Goal: Communication & Community: Answer question/provide support

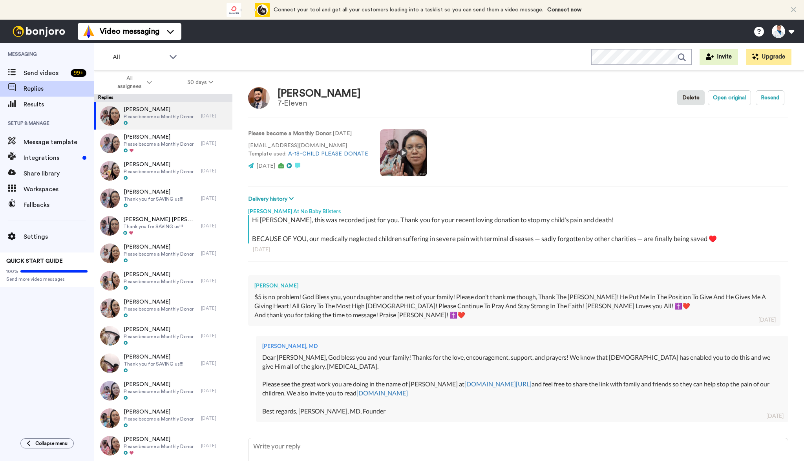
type textarea "x"
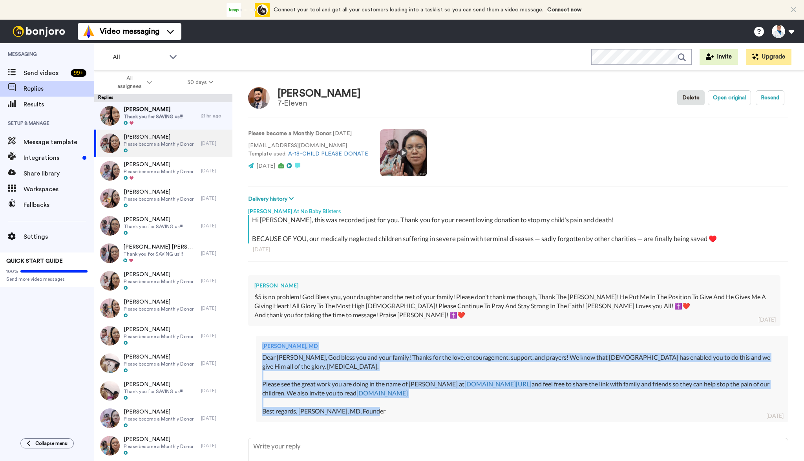
drag, startPoint x: 387, startPoint y: 396, endPoint x: 254, endPoint y: 358, distance: 138.2
click at [254, 358] on div "Dr. Aaron Tabor, MD Dear Gurvir, God bless you and your family! Thanks for the …" at bounding box center [518, 378] width 541 height 96
click at [340, 378] on div "Dear Gurvir, God bless you and your family! Thanks for the love, encouragement,…" at bounding box center [522, 384] width 520 height 63
drag, startPoint x: 379, startPoint y: 398, endPoint x: 261, endPoint y: 357, distance: 125.0
click at [261, 357] on div "Dr. Aaron Tabor, MD Dear Gurvir, God bless you and your family! Thanks for the …" at bounding box center [522, 379] width 533 height 86
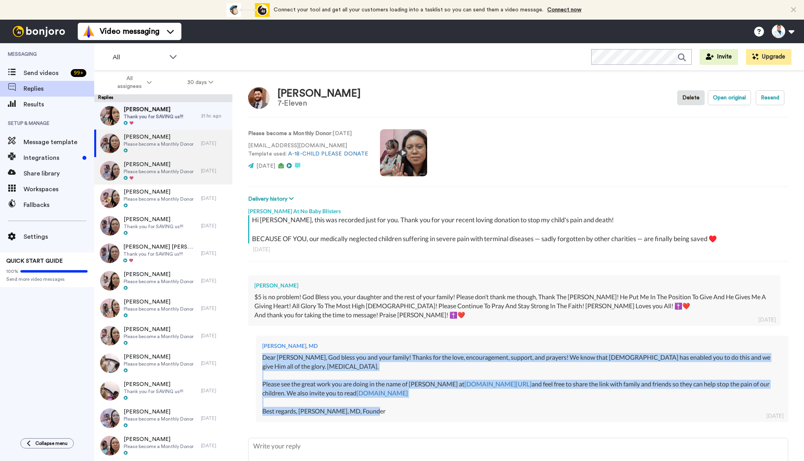
copy div "Dear Gurvir, God bless you and your family! Thanks for the love, encouragement,…"
click at [172, 122] on div at bounding box center [154, 123] width 60 height 5
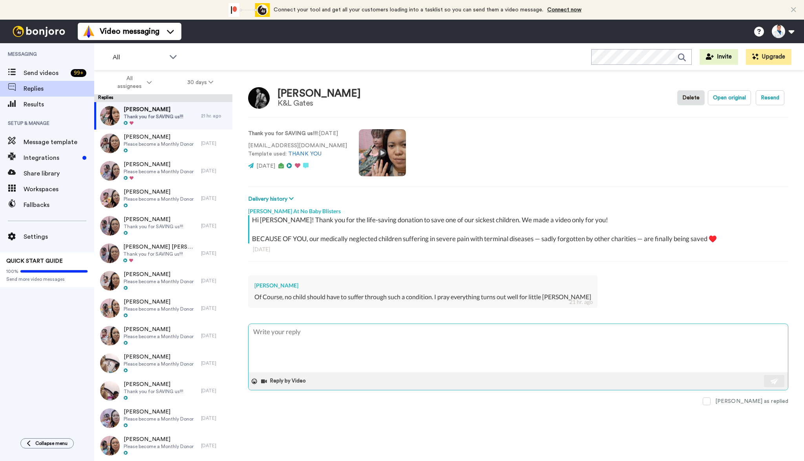
type textarea "x"
type textarea "Dear Gurvir, God bless you and your family! Thanks for the love, encouragement,…"
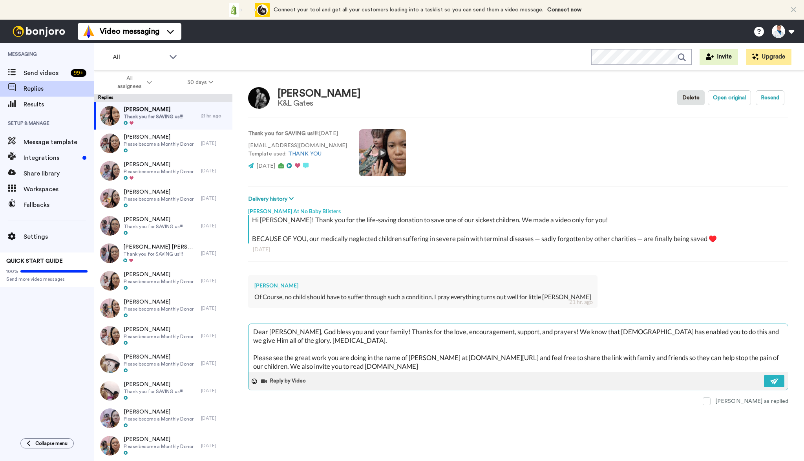
click at [276, 332] on textarea "Dear Gurvir, God bless you and your family! Thanks for the love, encouragement,…" at bounding box center [519, 348] width 540 height 48
type textarea "x"
type textarea "Dear J, God bless you and your family! Thanks for the love, encouragement, supp…"
type textarea "x"
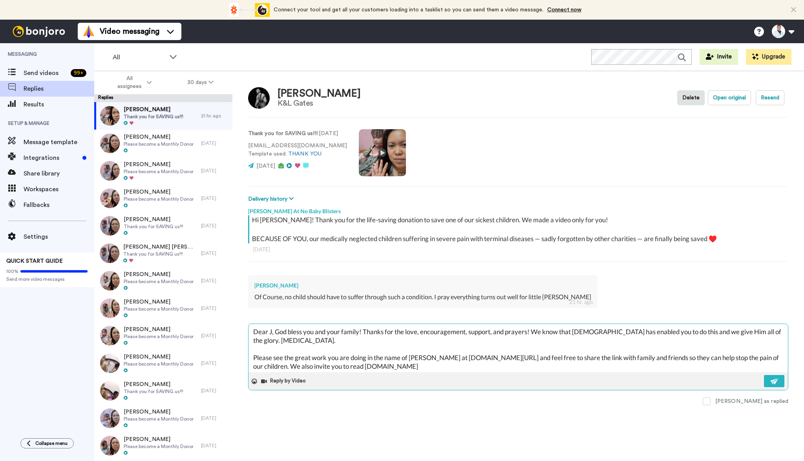
type textarea "Dear Jo, God bless you and your family! Thanks for the love, encouragement, sup…"
type textarea "x"
type textarea "Dear Jon, God bless you and your family! Thanks for the love, encouragement, su…"
type textarea "x"
type textarea "Dear Jona, God bless you and your family! Thanks for the love, encouragement, s…"
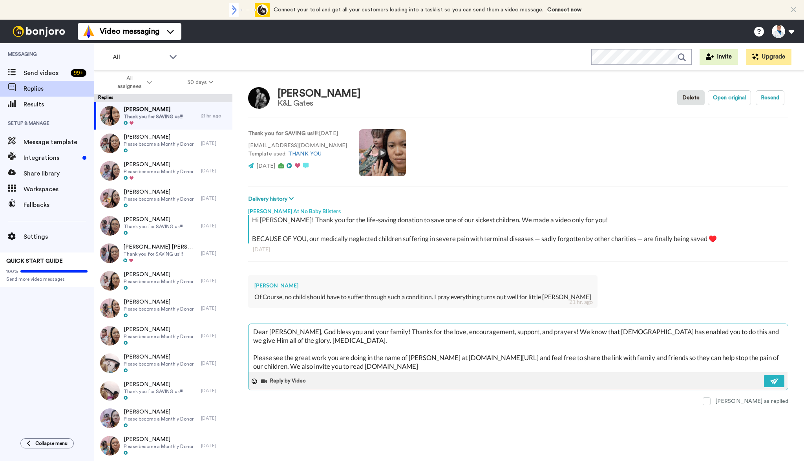
type textarea "x"
type textarea "Dear Jonat, God bless you and your family! Thanks for the love, encouragement, …"
type textarea "x"
type textarea "Dear Jonath, God bless you and your family! Thanks for the love, encouragement,…"
type textarea "x"
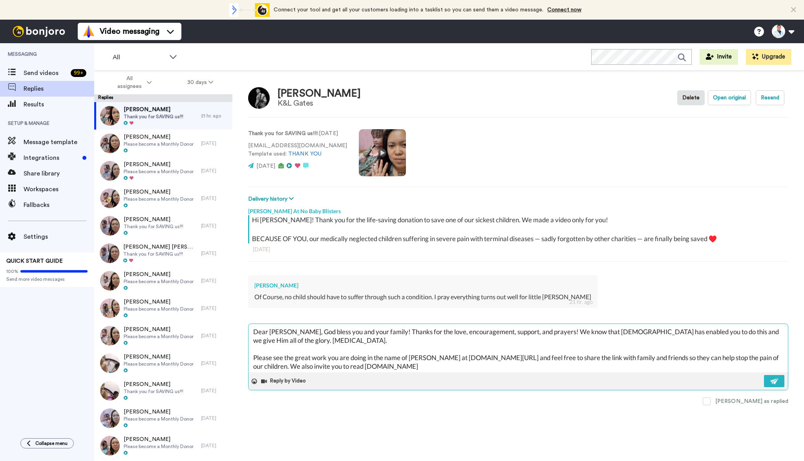
type textarea "Dear Jonatha, God bless you and your family! Thanks for the love, encouragement…"
type textarea "x"
type textarea "Dear Jonathan, God bless you and your family! Thanks for the love, encouragemen…"
drag, startPoint x: 558, startPoint y: 331, endPoint x: 559, endPoint y: 337, distance: 6.3
click at [559, 337] on textarea "Dear Jonathan, God bless you and your family! Thanks for the love, encouragemen…" at bounding box center [519, 348] width 540 height 48
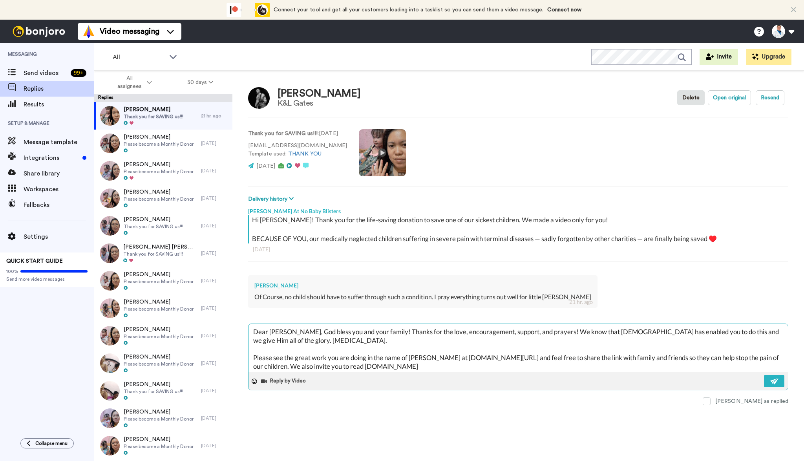
type textarea "x"
type textarea "Dear Jonathan, God bless you and your family! Thanks for the love, encouragemen…"
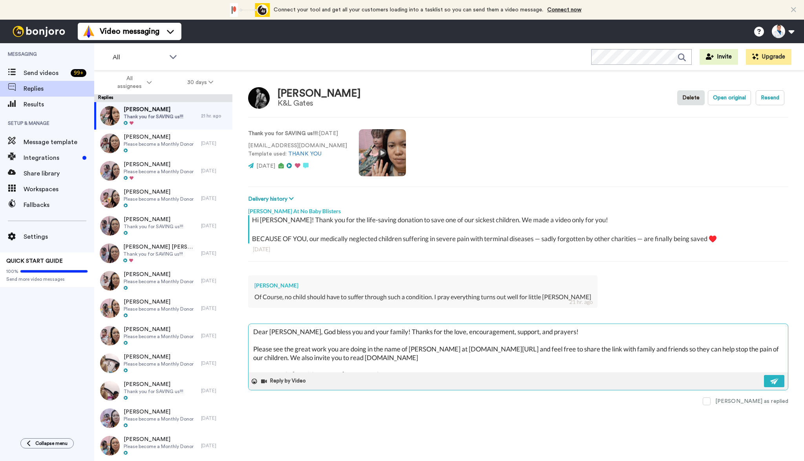
type textarea "x"
type textarea "Dear Jonathan, God bless you and your family! Thanks for the love, encouragemen…"
click at [779, 375] on button at bounding box center [774, 381] width 20 height 12
type textarea "x"
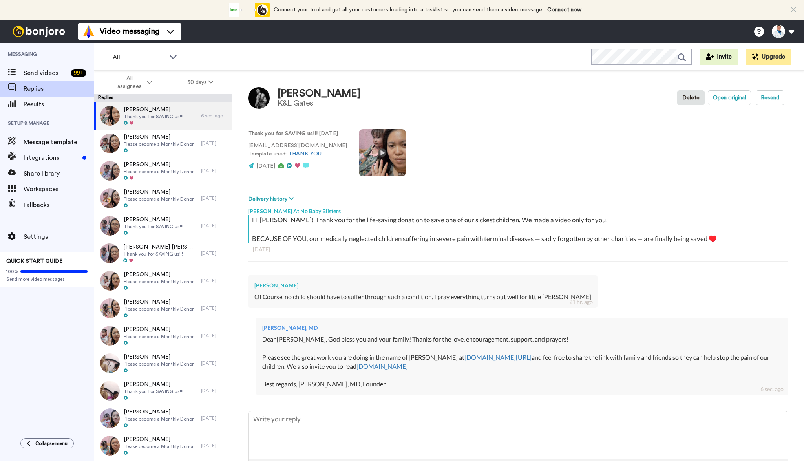
type textarea "x"
